Goal: Task Accomplishment & Management: Manage account settings

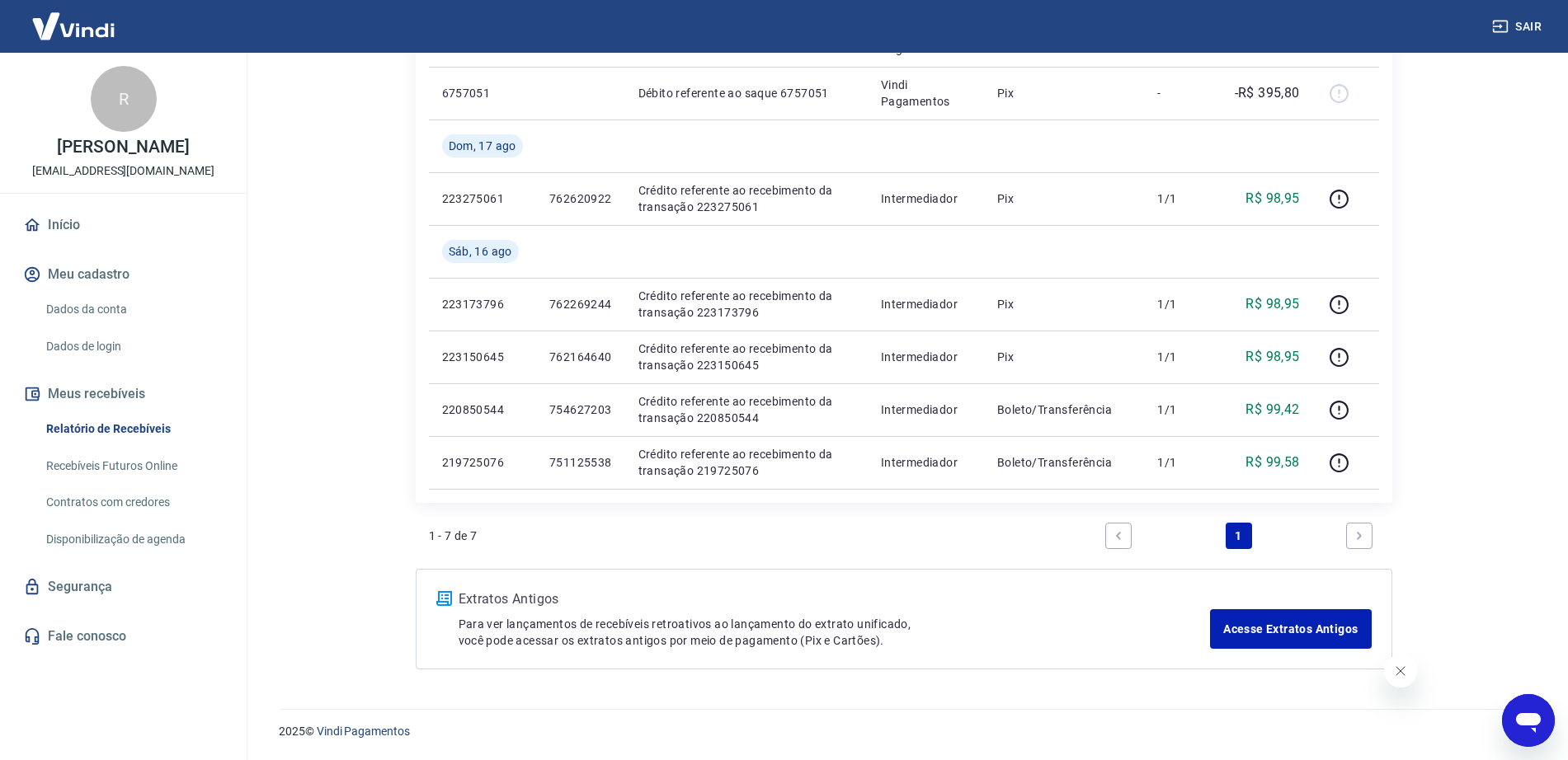
scroll to position [376, 0]
click at [297, 384] on html "Sair R [PERSON_NAME] [EMAIL_ADDRESS][DOMAIN_NAME] Início Meu cadastro Dados da …" at bounding box center [784, 4] width 1568 height 760
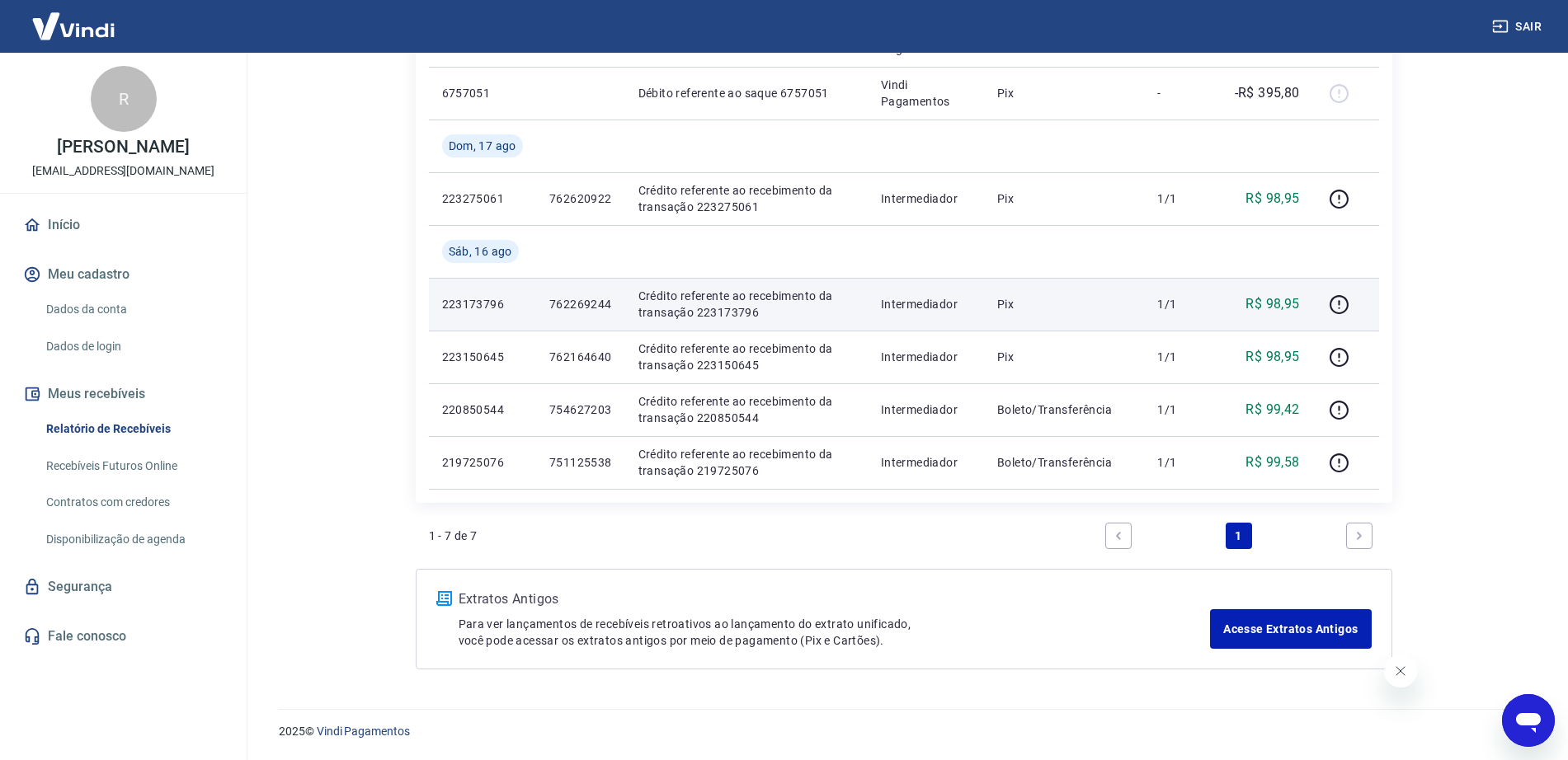
scroll to position [0, 0]
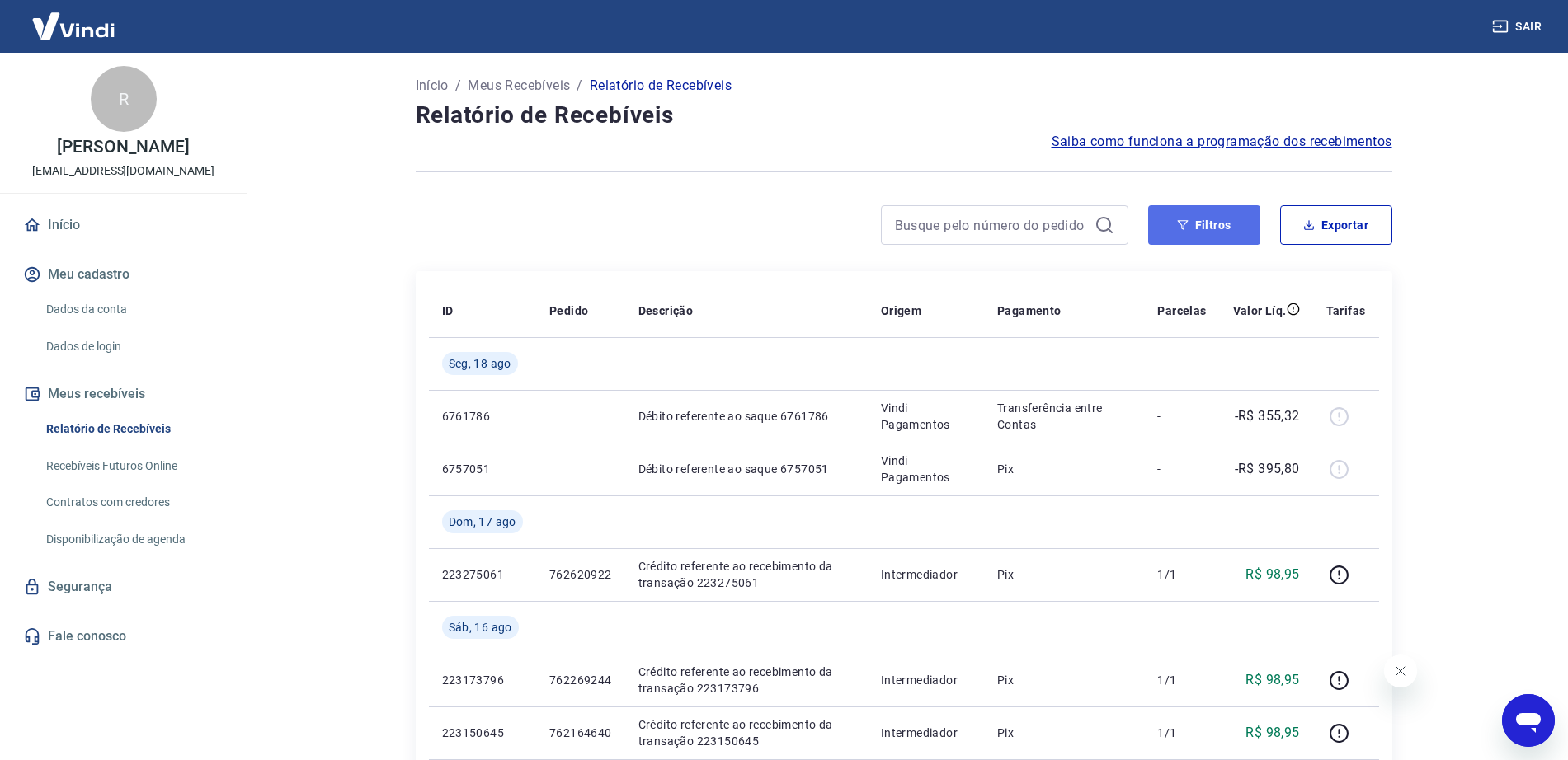
click at [1192, 227] on button "Filtros" at bounding box center [1204, 225] width 113 height 40
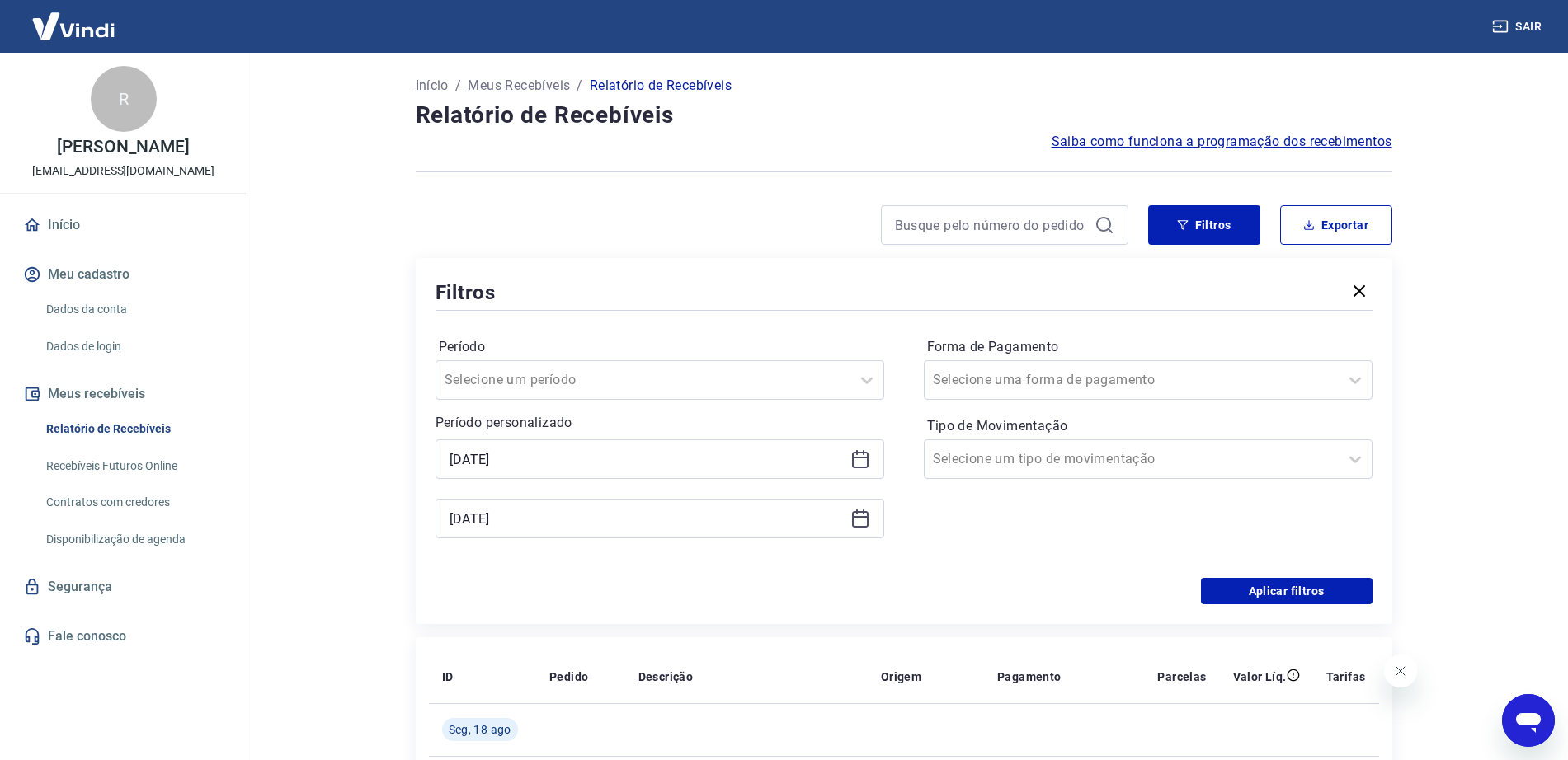
click at [865, 461] on icon at bounding box center [860, 459] width 20 height 20
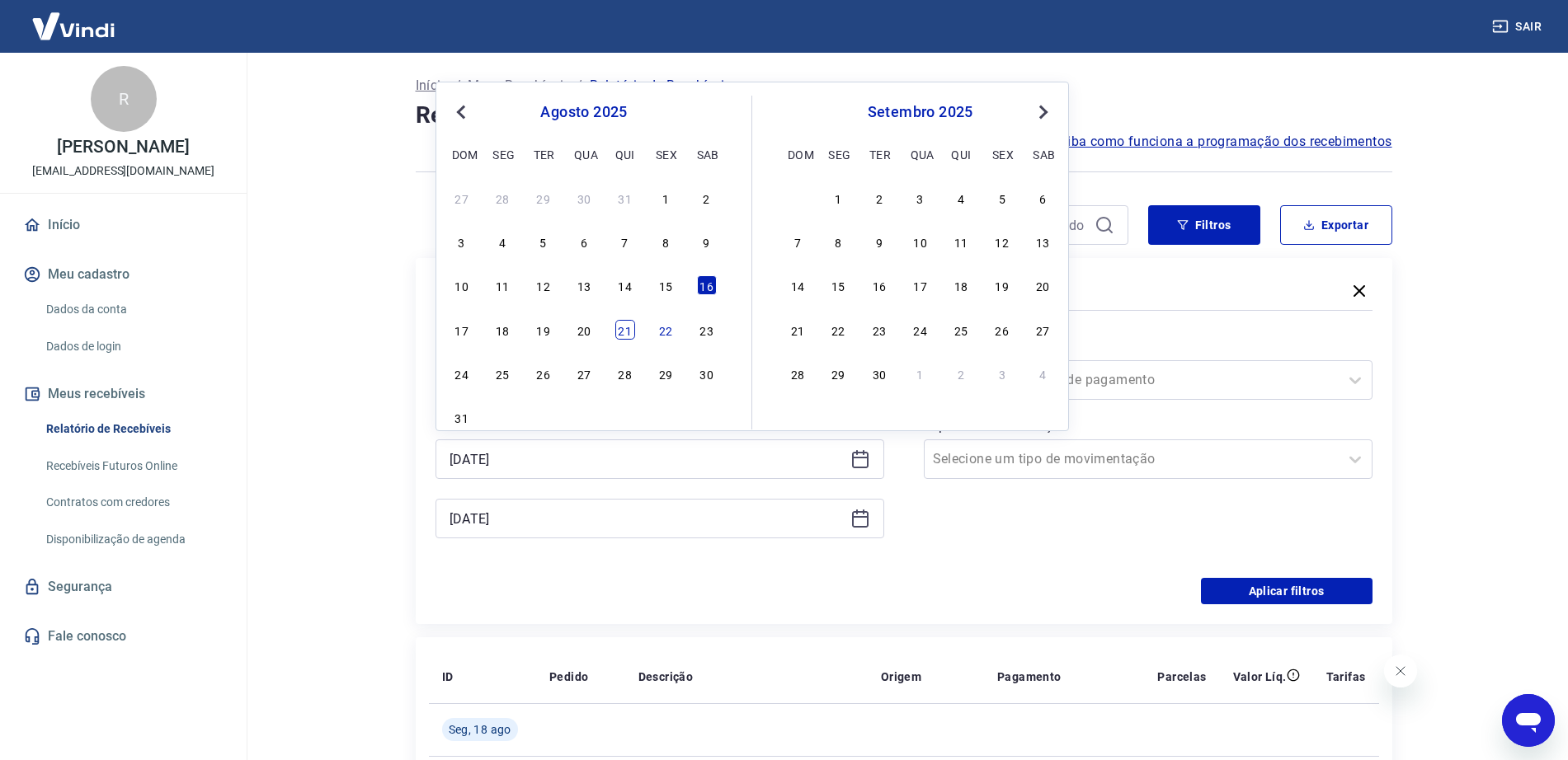
click at [627, 333] on div "21" at bounding box center [624, 329] width 20 height 20
type input "[DATE]"
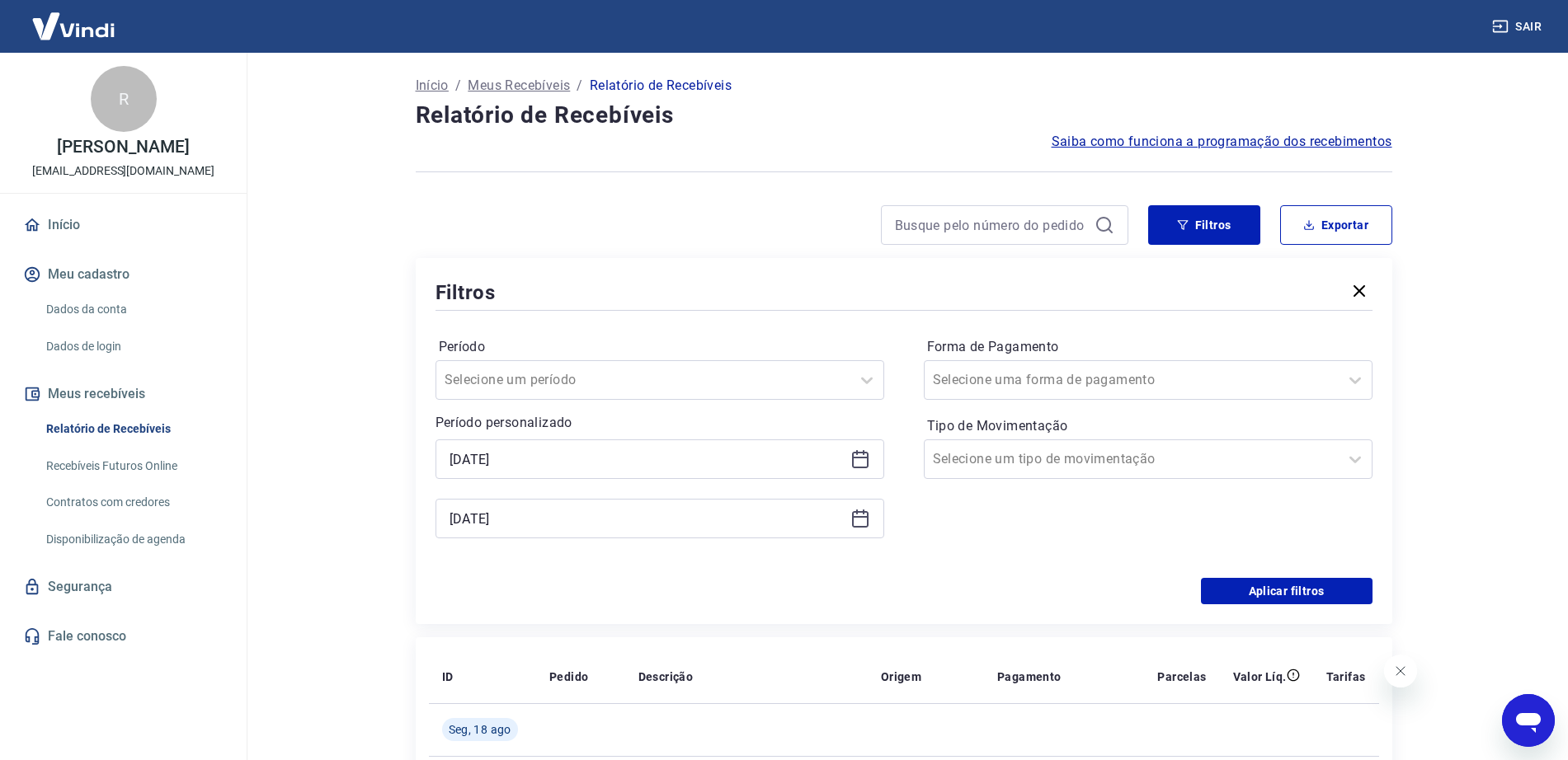
click at [854, 515] on icon at bounding box center [860, 518] width 20 height 20
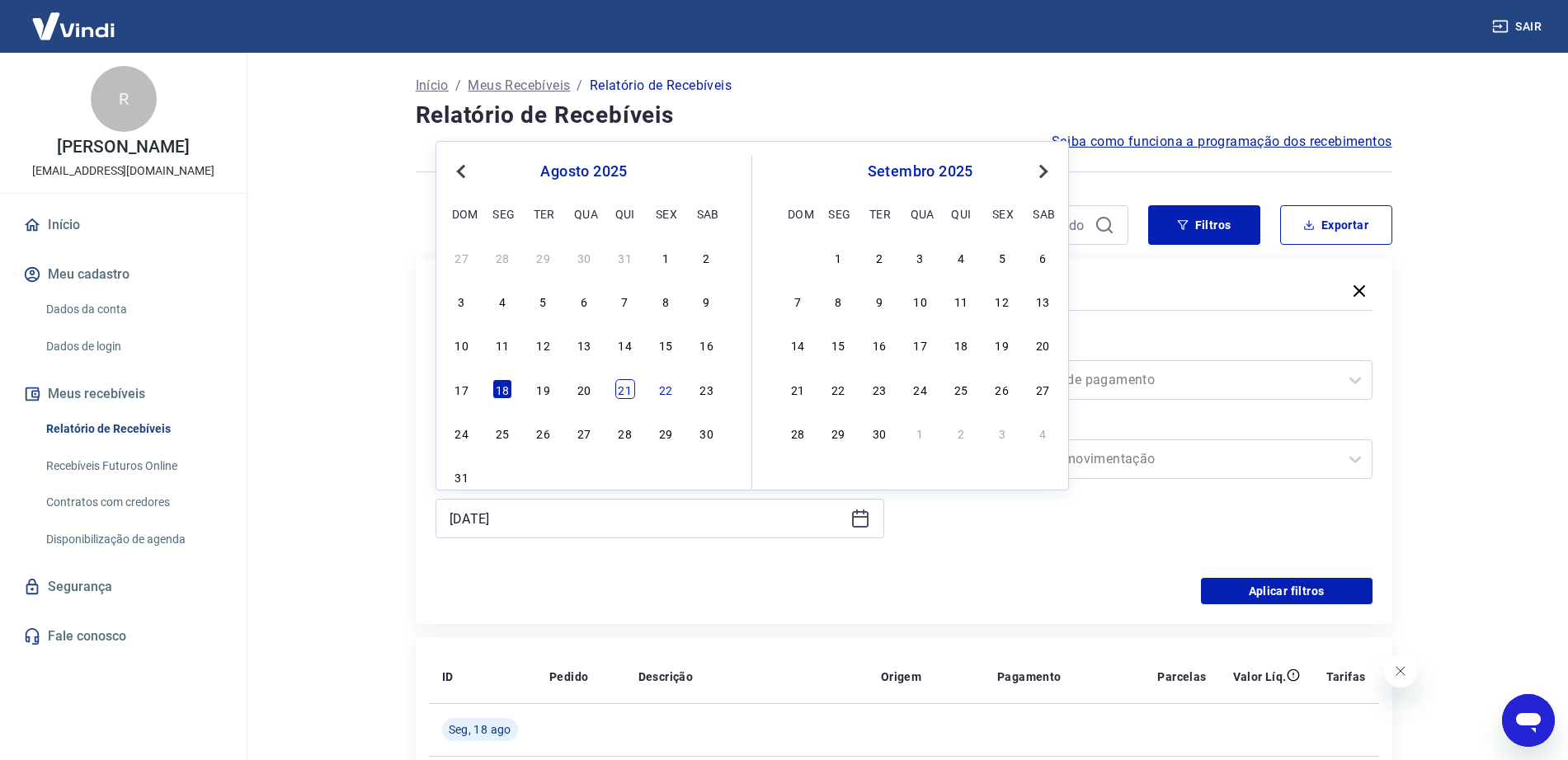
click at [635, 389] on div "21" at bounding box center [624, 389] width 20 height 20
type input "[DATE]"
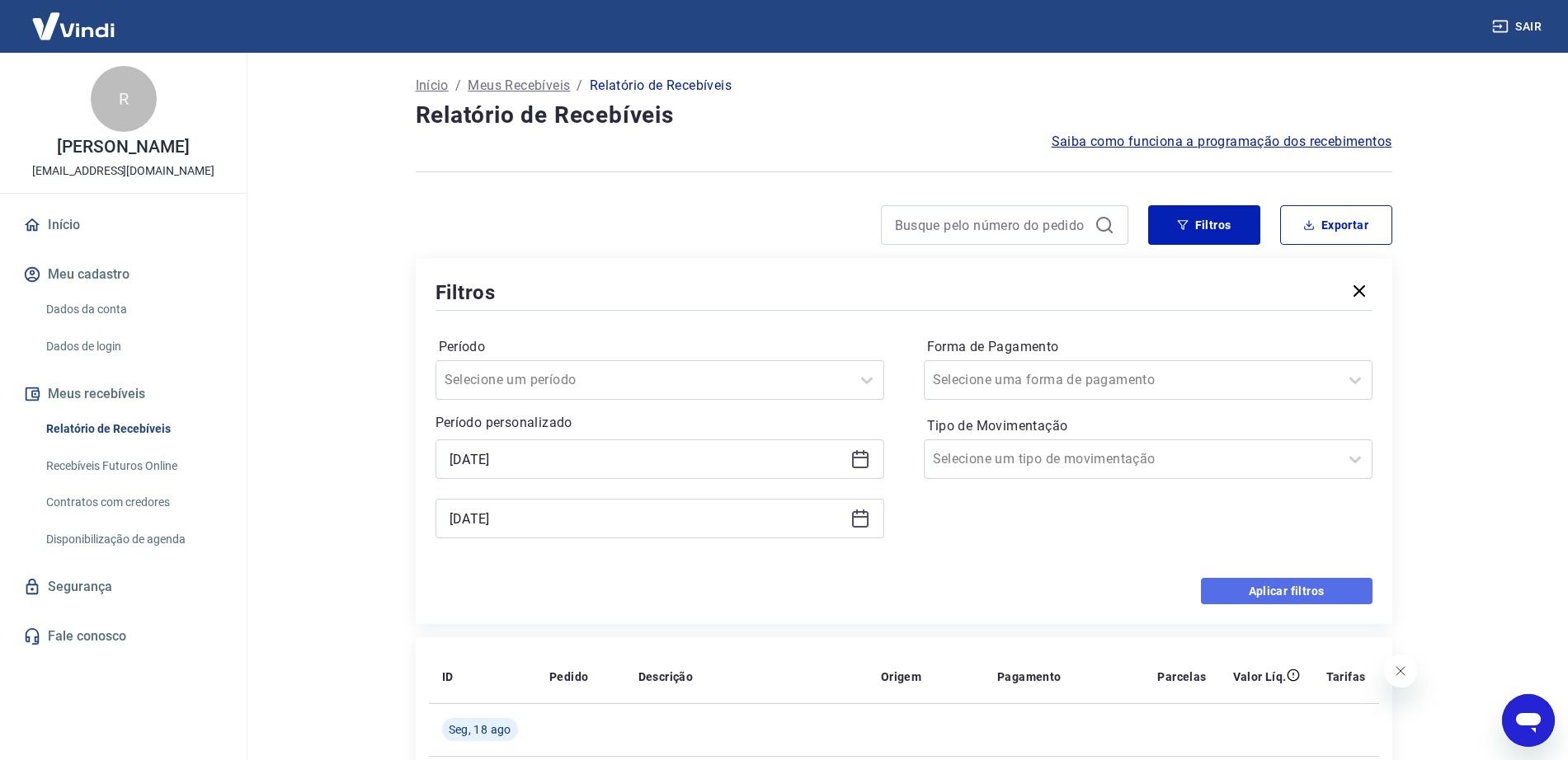
click at [1266, 596] on button "Aplicar filtros" at bounding box center [1286, 591] width 171 height 26
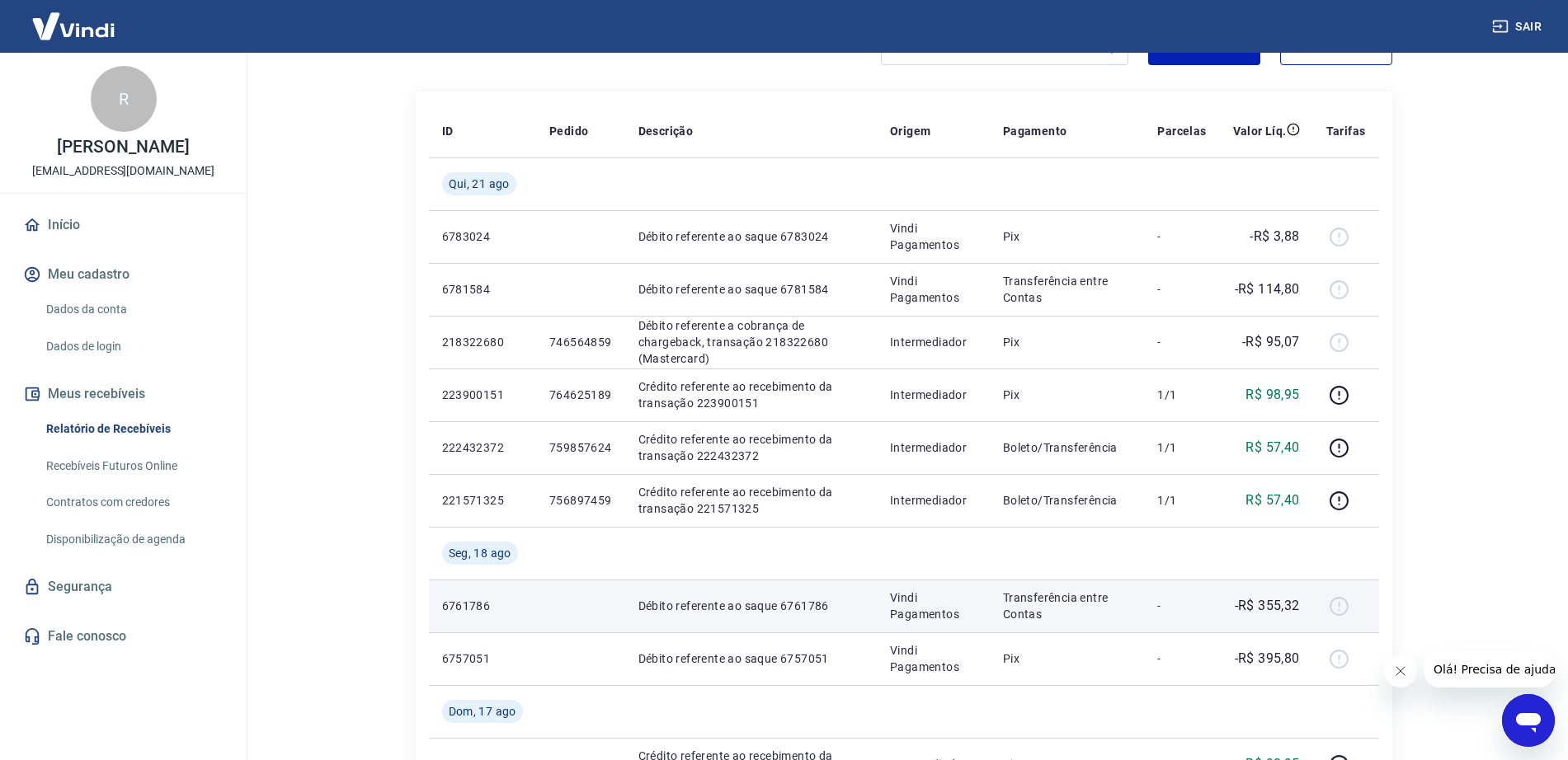
scroll to position [103, 0]
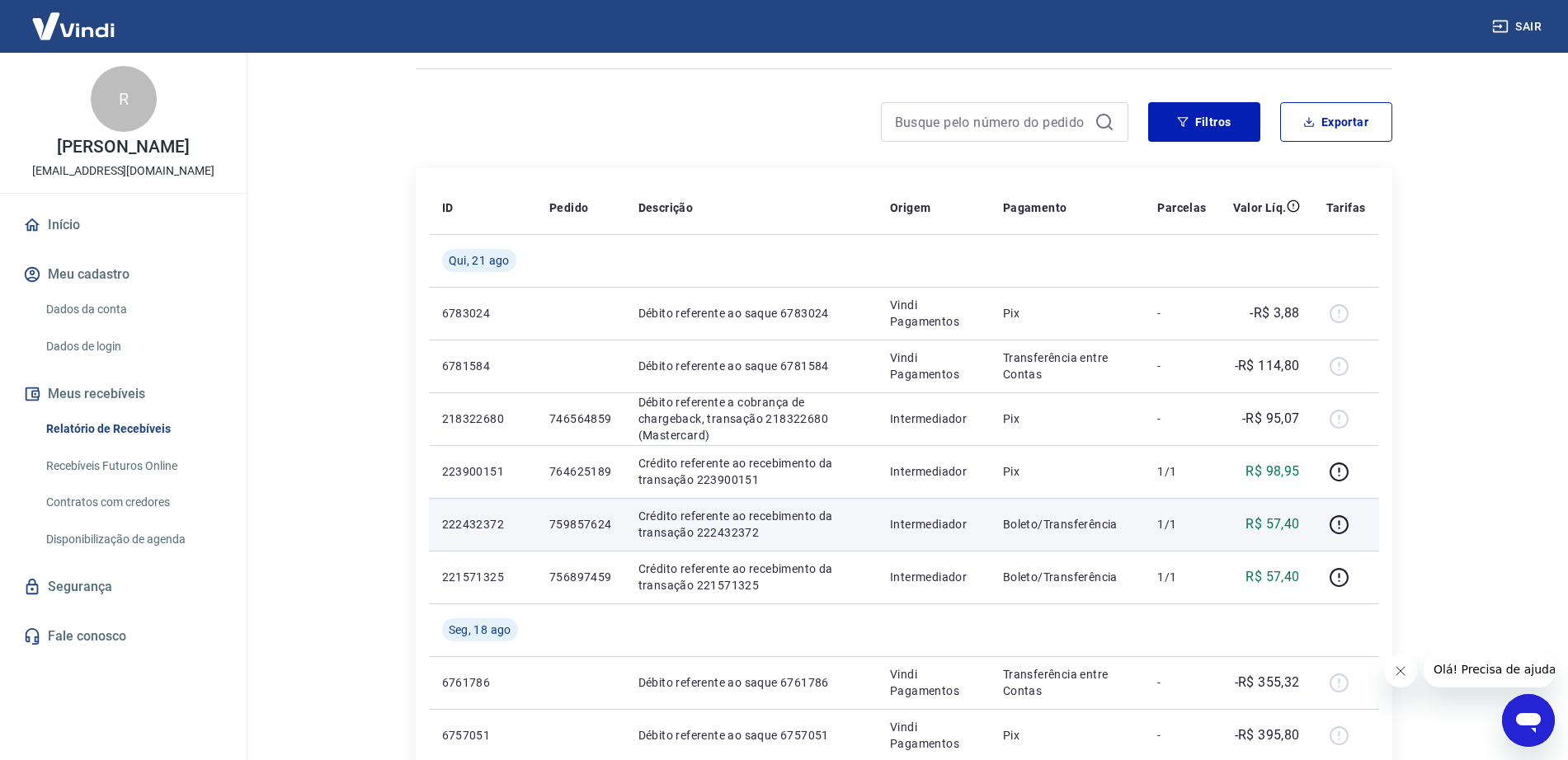
click at [580, 519] on p "759857624" at bounding box center [580, 525] width 62 height 17
copy p "759857624"
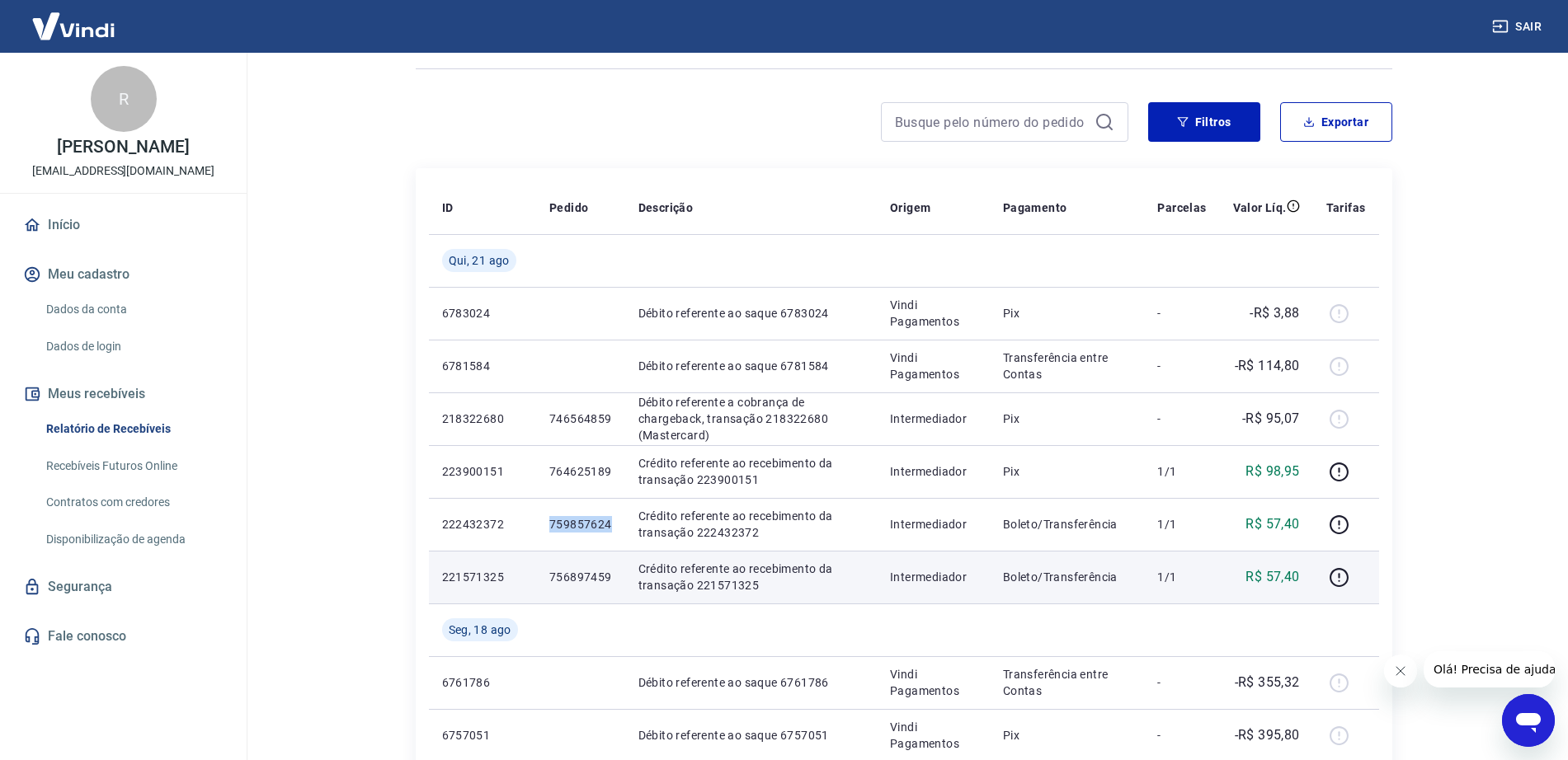
click at [586, 571] on p "756897459" at bounding box center [580, 578] width 62 height 17
copy p "756897459"
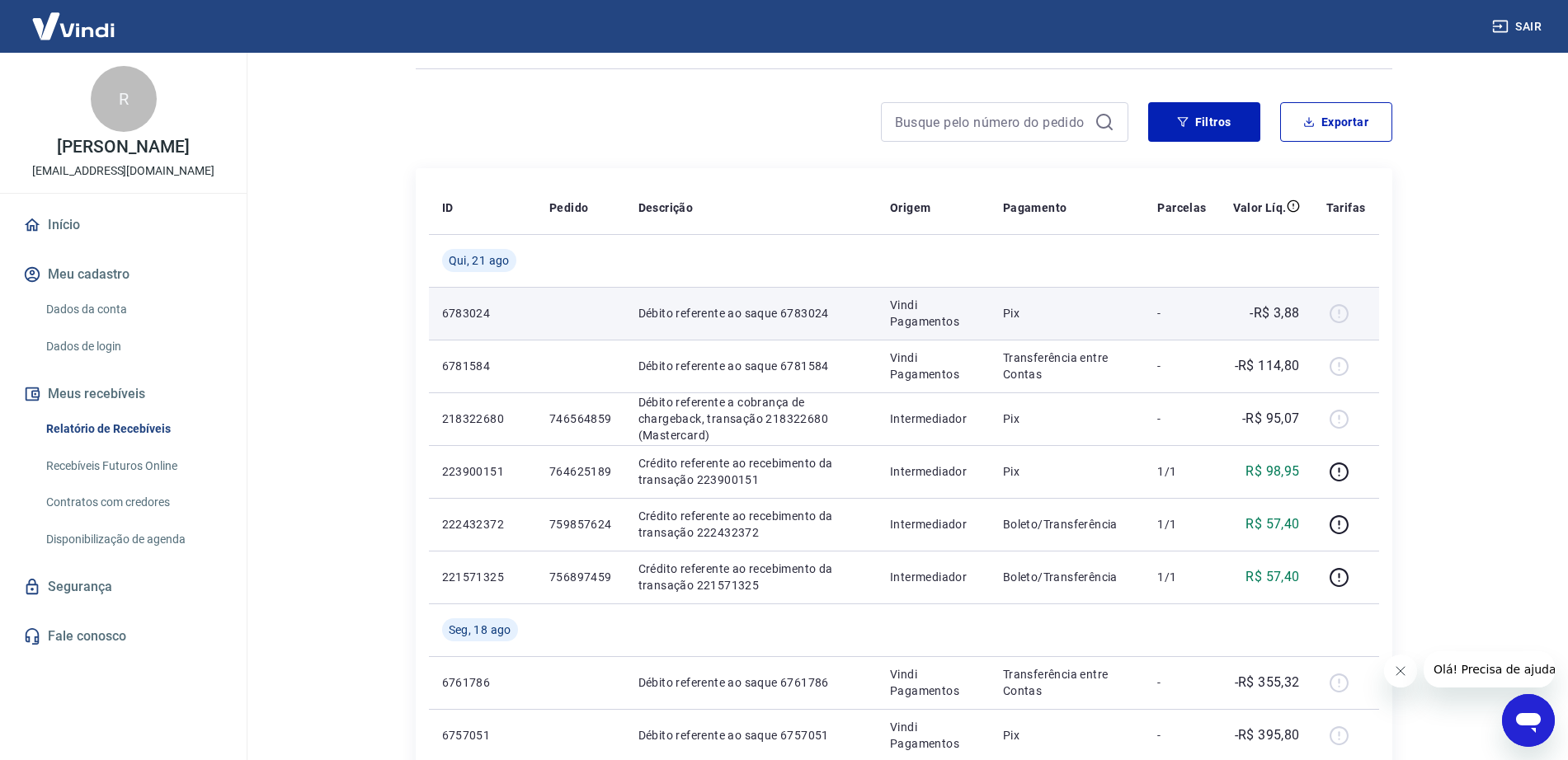
click at [1341, 319] on div at bounding box center [1346, 313] width 40 height 26
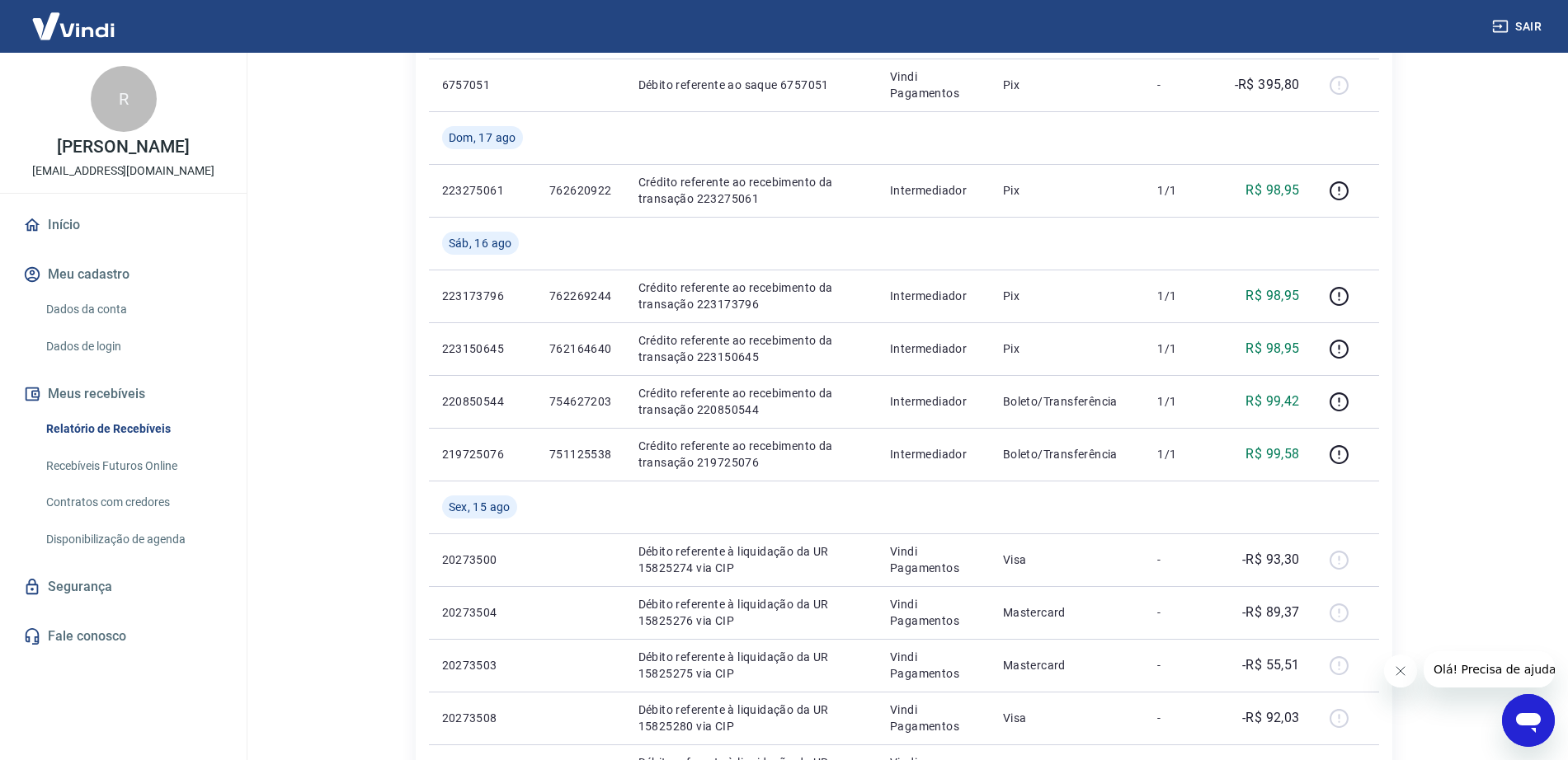
scroll to position [343, 0]
